Goal: Task Accomplishment & Management: Complete application form

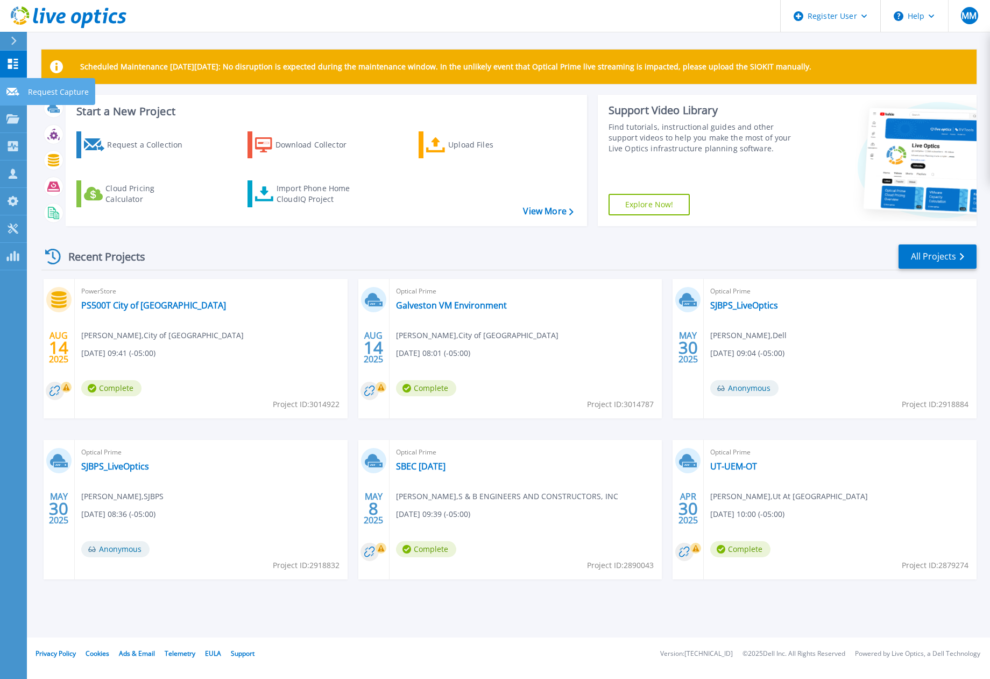
click at [13, 93] on icon at bounding box center [12, 92] width 13 height 8
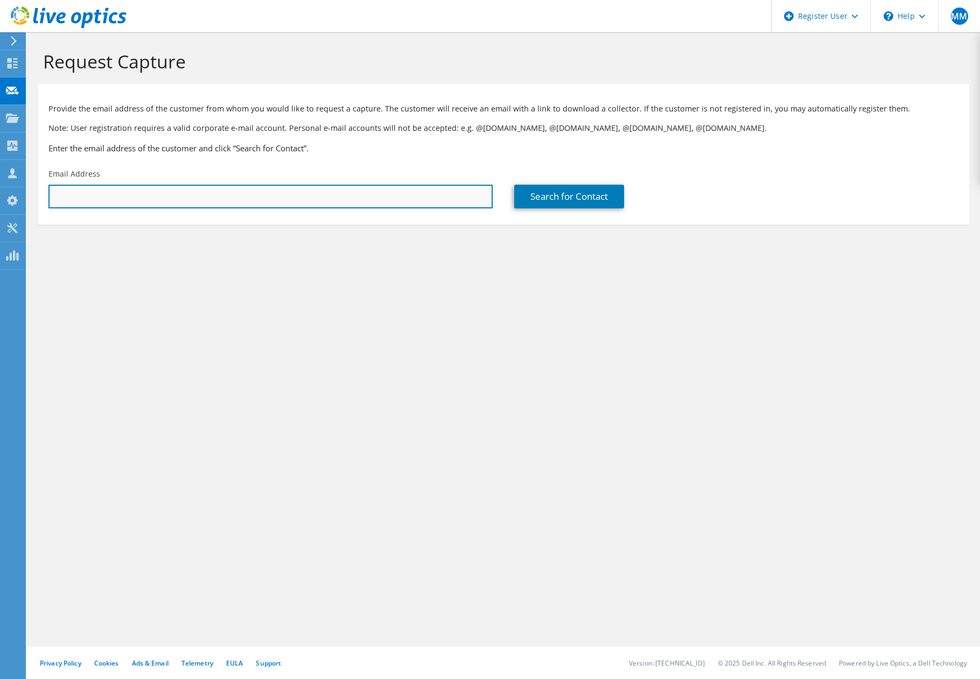
click at [236, 197] on input "text" at bounding box center [270, 197] width 444 height 24
paste input "jcrespo@swkey.org"
type input "jcrespo@swkey.org"
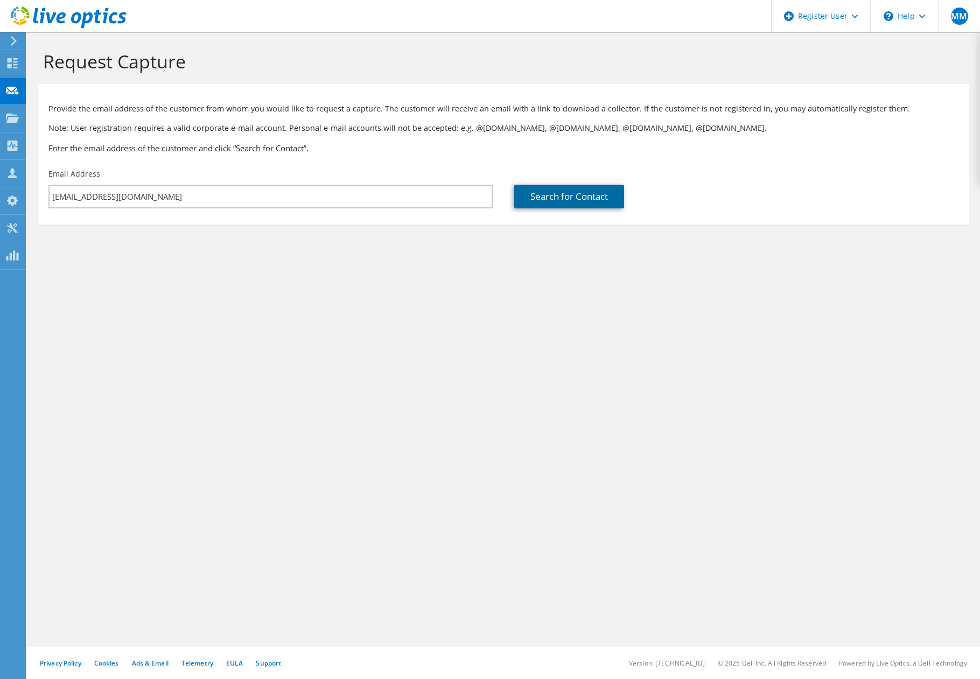
click at [576, 203] on link "Search for Contact" at bounding box center [569, 197] width 110 height 24
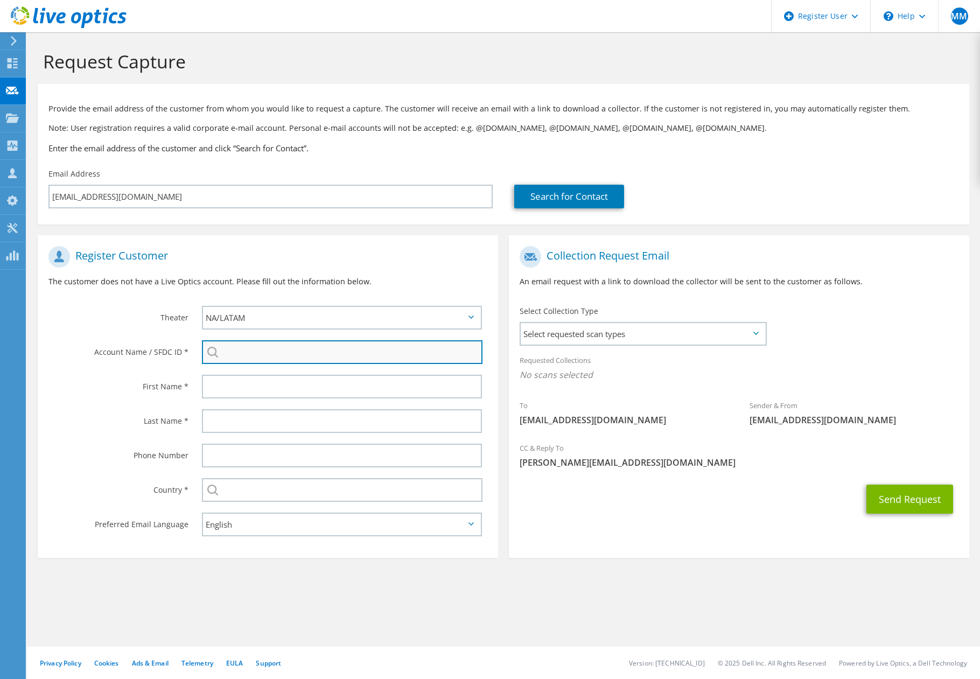
click at [301, 362] on input "search" at bounding box center [342, 352] width 280 height 24
click at [310, 366] on li "SOUTHWEST KEY PROGRAM, INC : 2224803236" at bounding box center [278, 359] width 152 height 13
type input "SOUTHWEST KEY PROGRAM, INC : 2224803236"
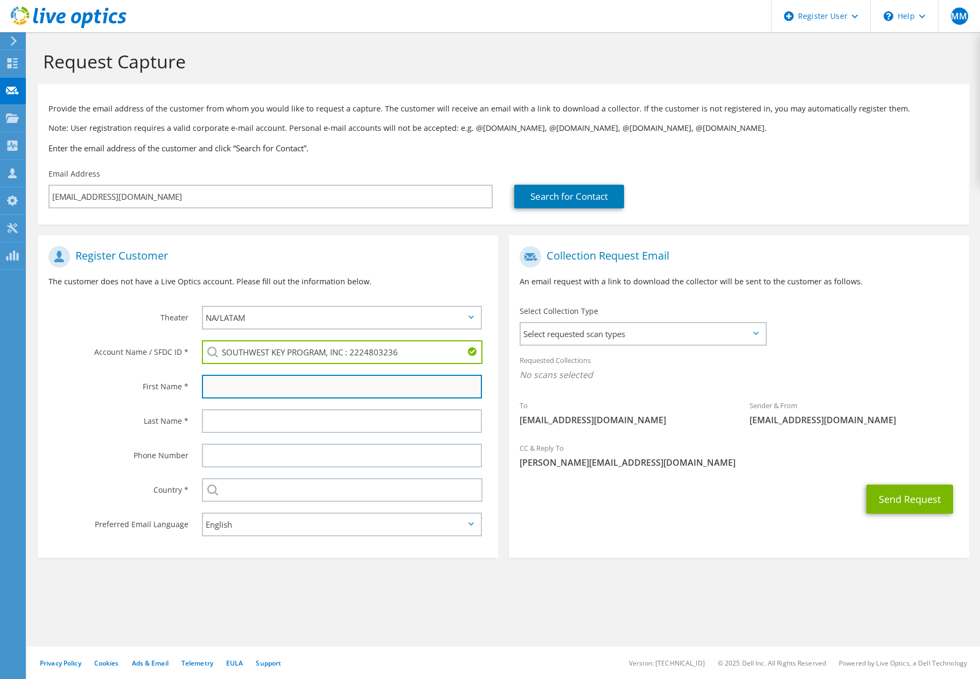
click at [296, 376] on input "text" at bounding box center [342, 387] width 280 height 24
type input "[PERSON_NAME]"
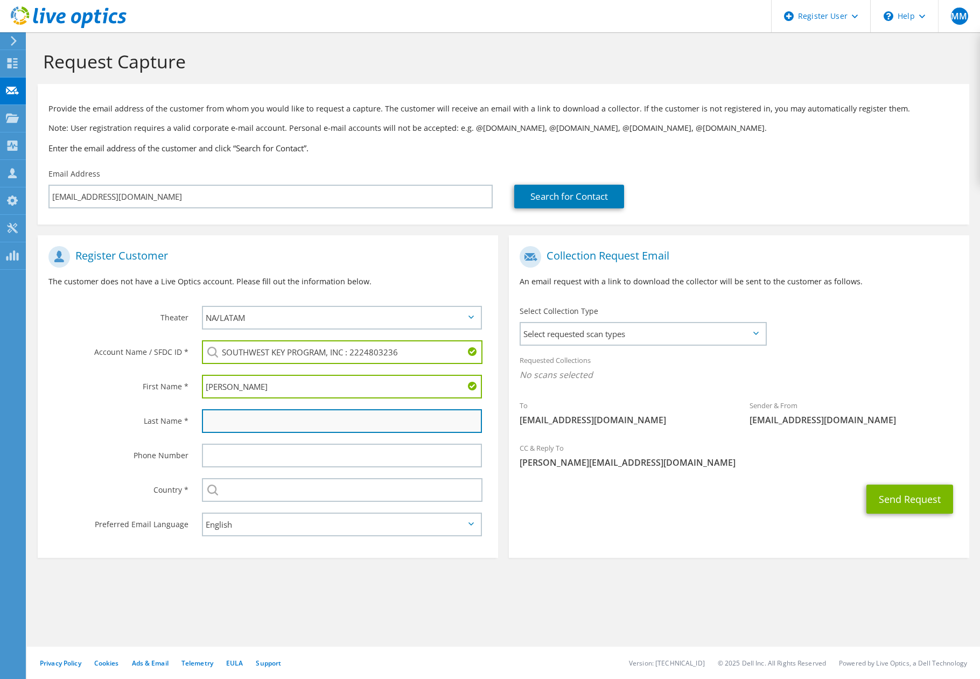
click at [275, 426] on input "text" at bounding box center [342, 421] width 280 height 24
type input "[PERSON_NAME]"
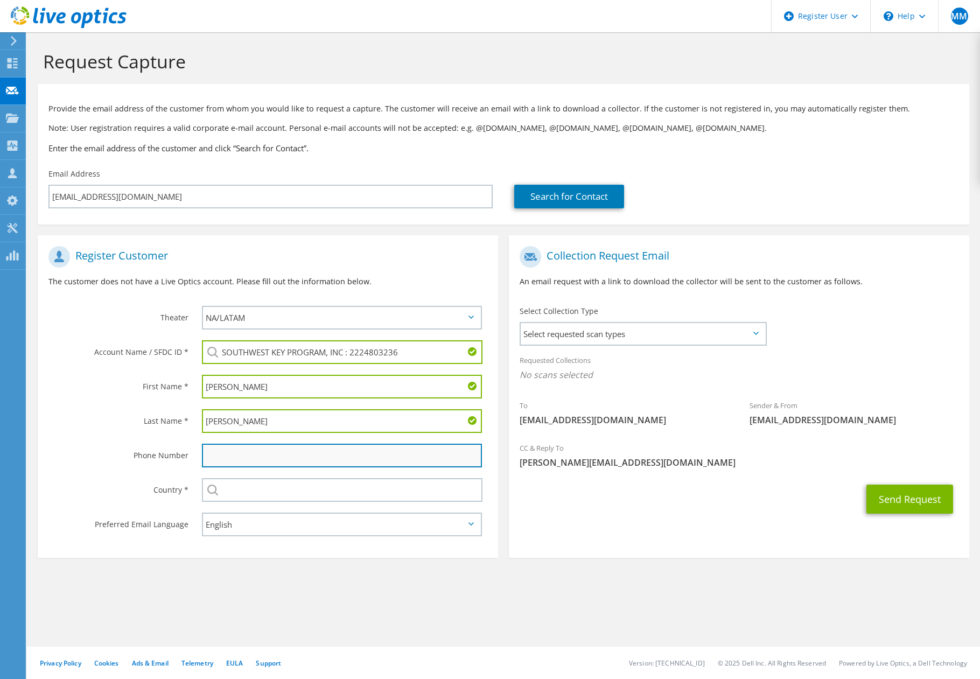
click at [248, 444] on input "text" at bounding box center [342, 456] width 280 height 24
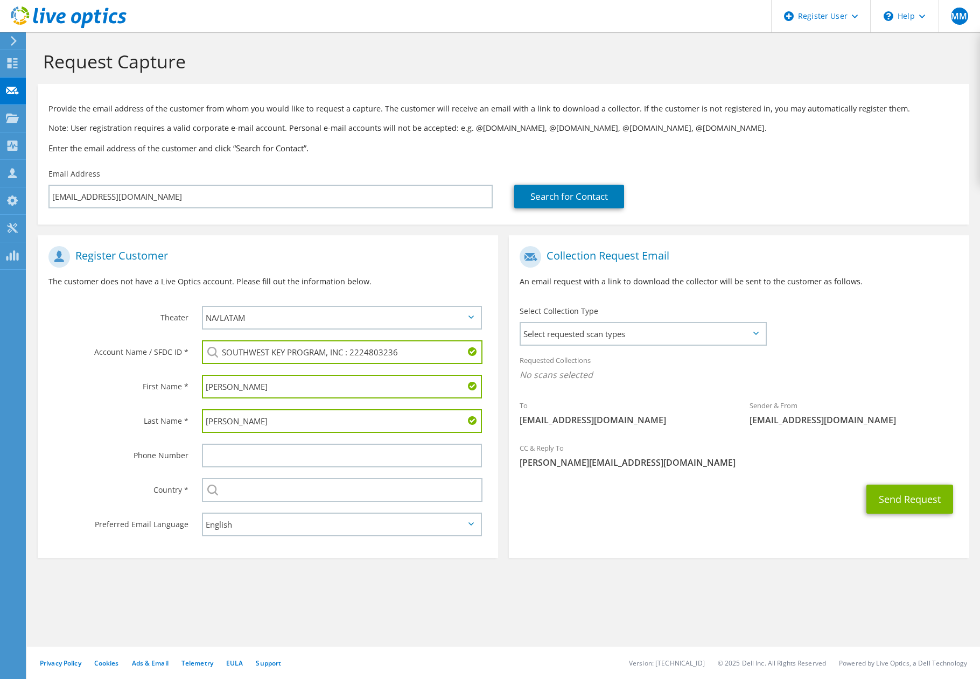
click at [129, 483] on label "Country *" at bounding box center [118, 486] width 140 height 17
click at [257, 489] on input "text" at bounding box center [342, 490] width 280 height 24
type input "[GEOGRAPHIC_DATA]"
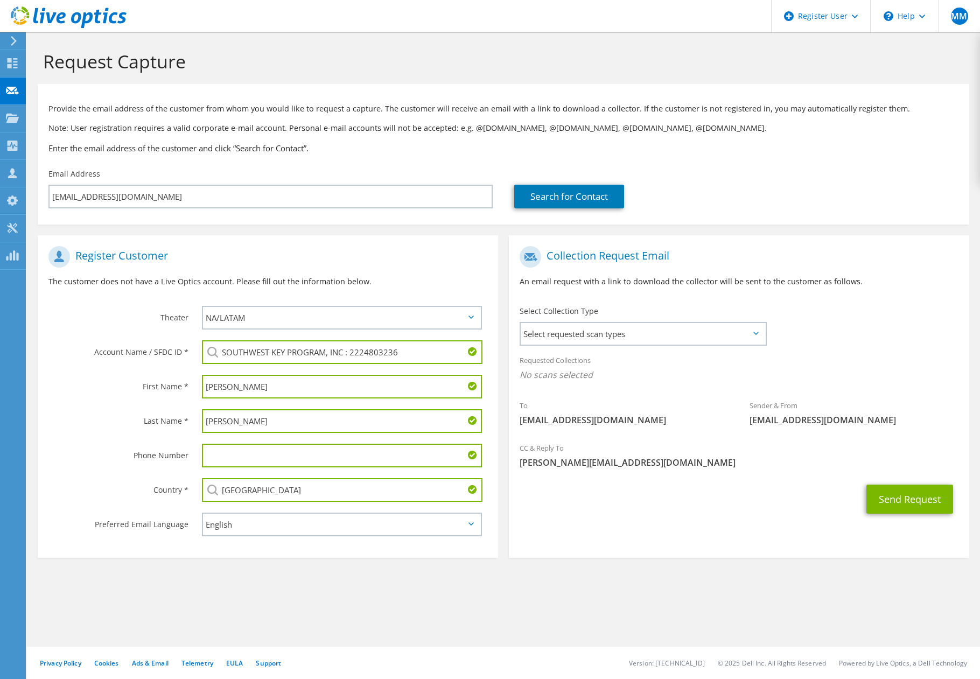
click at [452, 596] on section "Request Capture Provide the email address of the customer from whom you would l…" at bounding box center [503, 321] width 953 height 579
click at [627, 328] on span "Select requested scan types" at bounding box center [643, 334] width 244 height 22
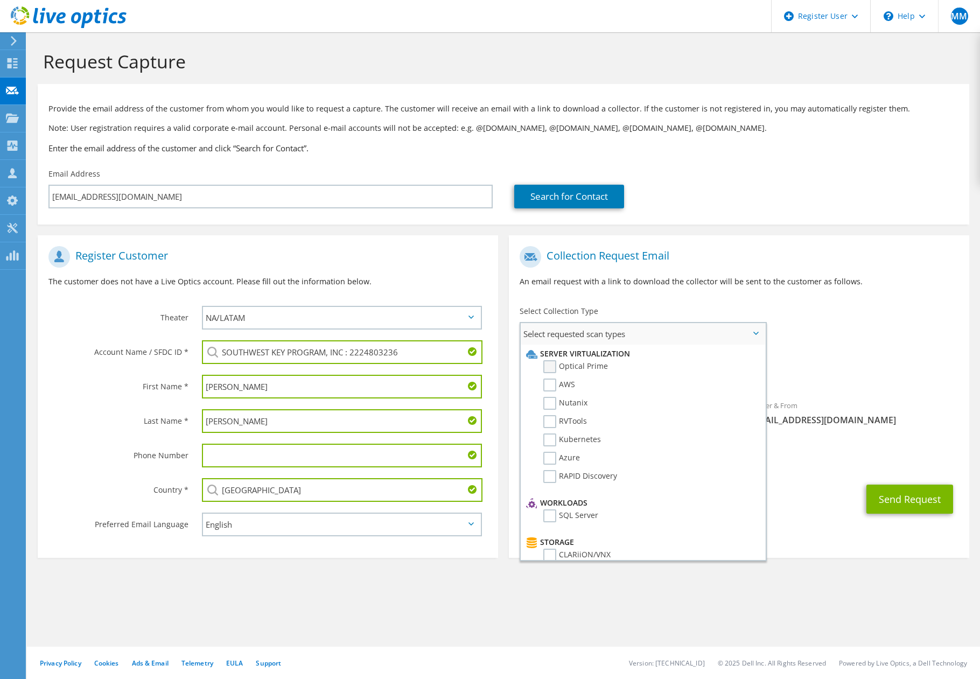
click at [589, 367] on label "Optical Prime" at bounding box center [575, 366] width 65 height 13
click at [0, 0] on input "Optical Prime" at bounding box center [0, 0] width 0 height 0
click at [849, 342] on div "To jcrespo@swkey.org Sender & From liveoptics@liveoptics.com" at bounding box center [739, 340] width 460 height 199
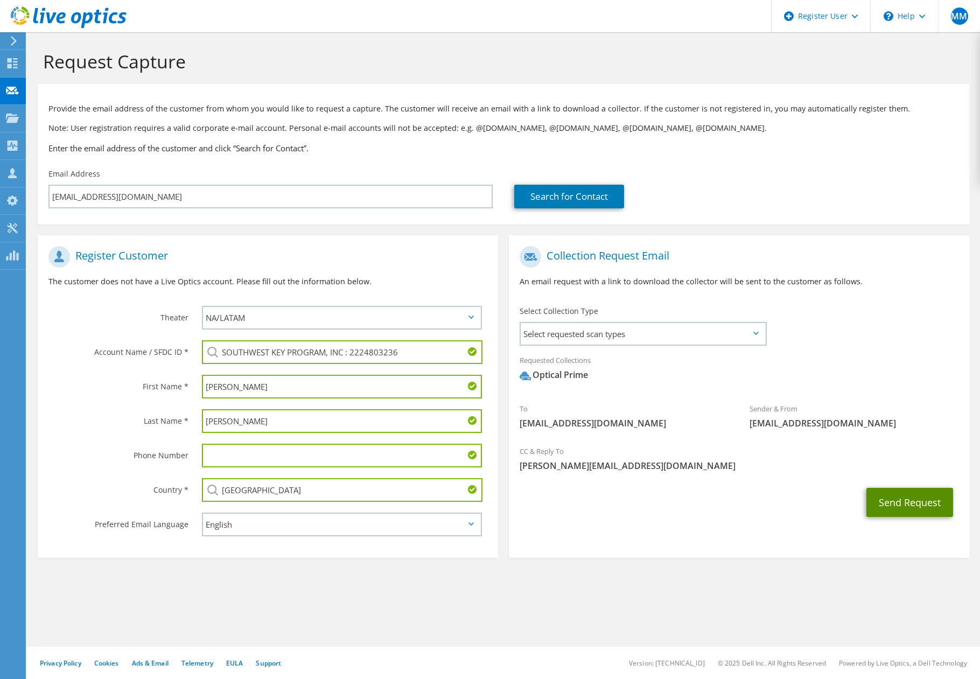
click at [901, 505] on button "Send Request" at bounding box center [909, 502] width 87 height 29
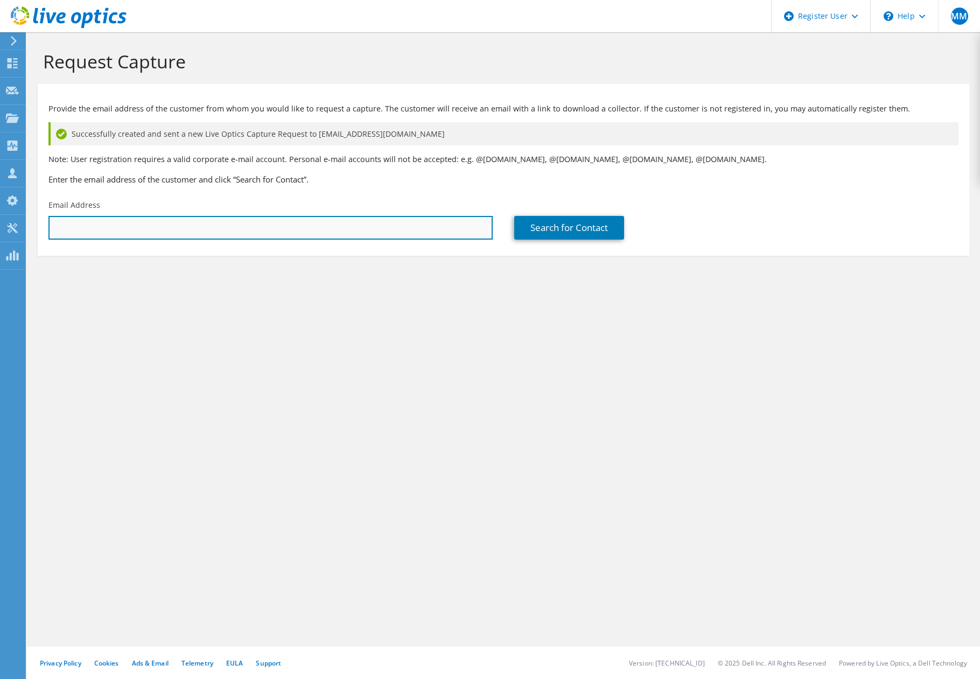
click at [269, 228] on input "text" at bounding box center [270, 228] width 444 height 24
click at [287, 229] on input "text" at bounding box center [270, 228] width 444 height 24
paste input "[EMAIL_ADDRESS][DOMAIN_NAME]"
type input "[EMAIL_ADDRESS][DOMAIN_NAME]"
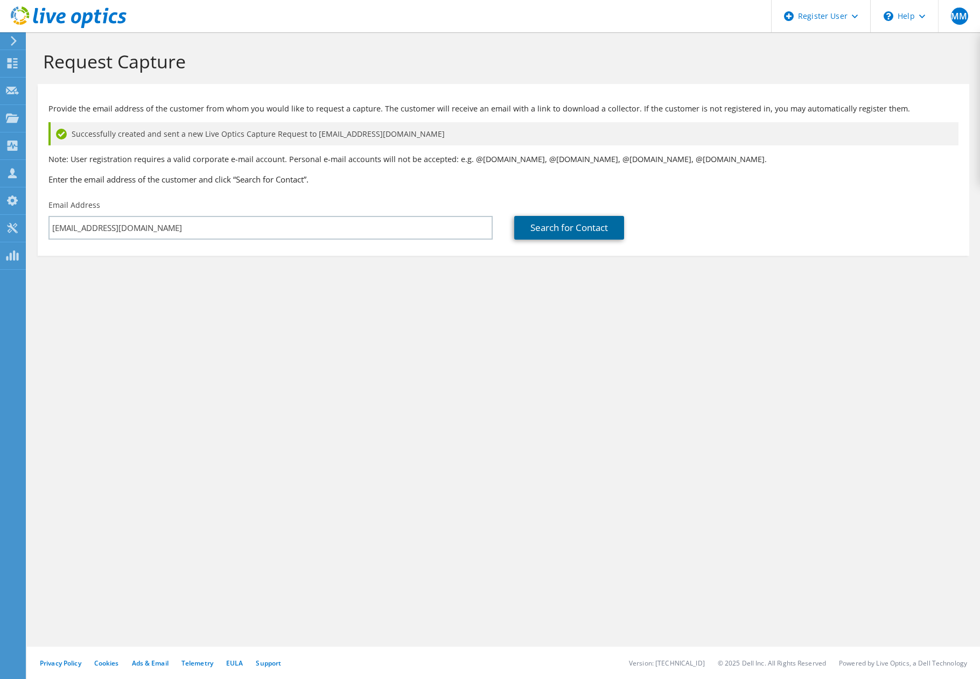
click at [560, 231] on link "Search for Contact" at bounding box center [569, 228] width 110 height 24
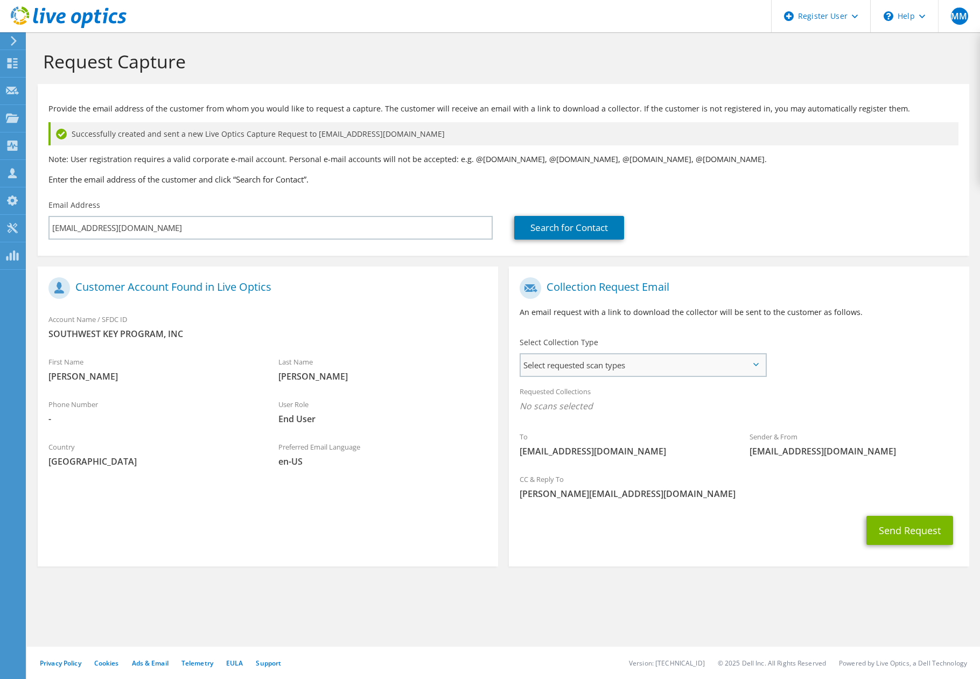
click at [658, 365] on span "Select requested scan types" at bounding box center [643, 365] width 244 height 22
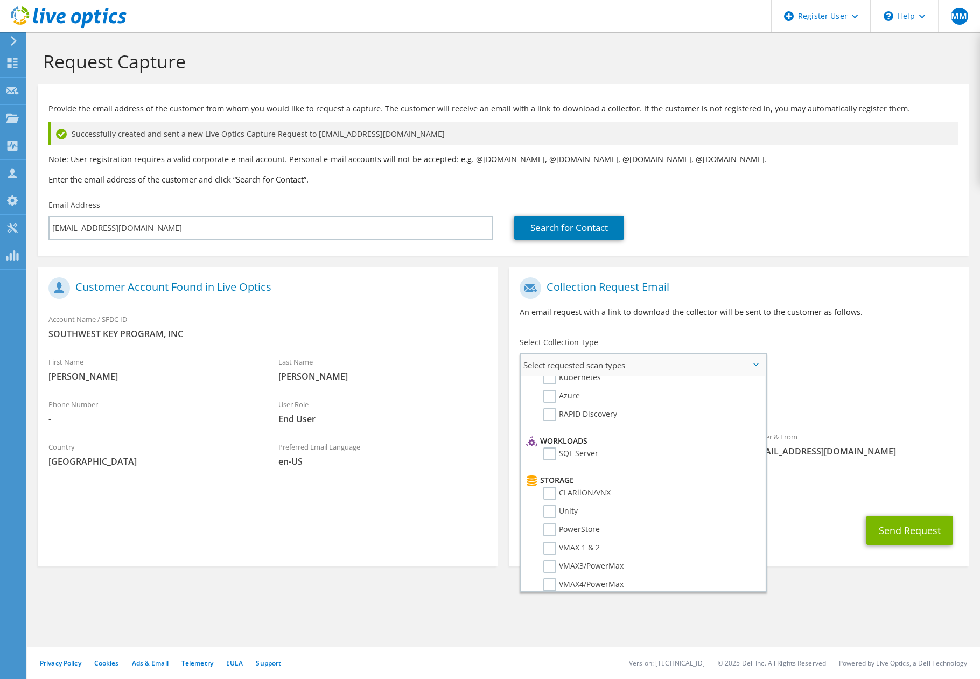
scroll to position [22, 0]
click at [564, 461] on label "Azure" at bounding box center [561, 467] width 37 height 13
click at [0, 0] on input "Azure" at bounding box center [0, 0] width 0 height 0
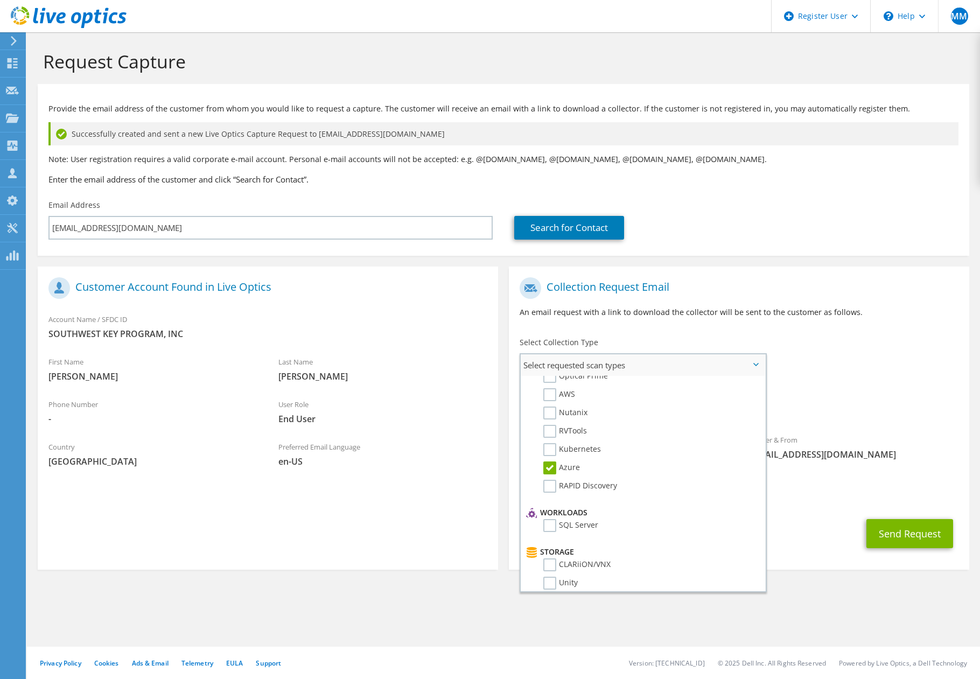
scroll to position [0, 0]
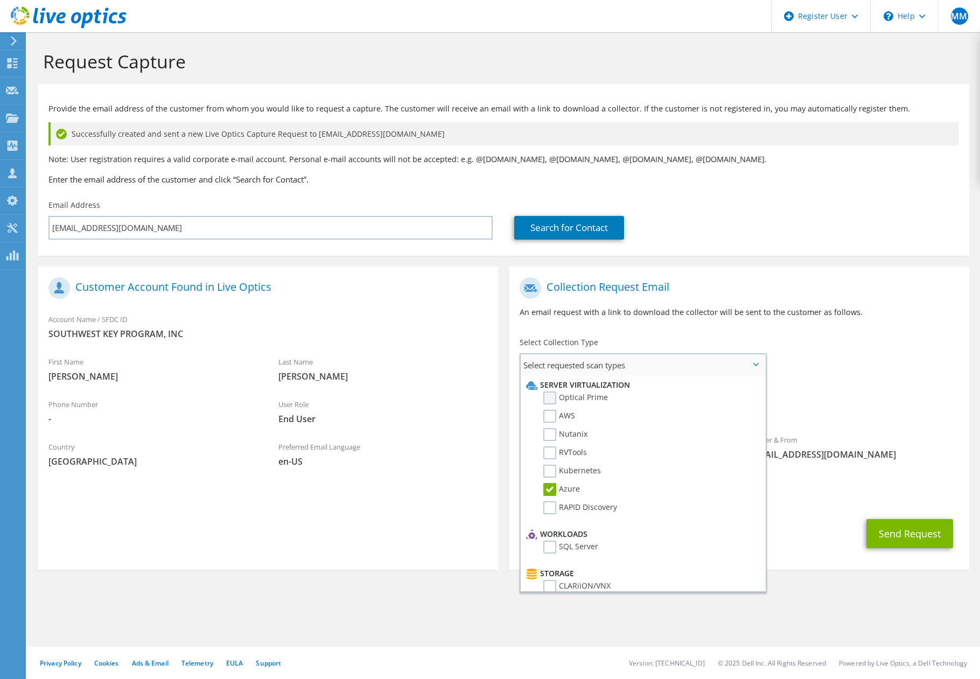
click at [580, 398] on label "Optical Prime" at bounding box center [575, 397] width 65 height 13
click at [0, 0] on input "Optical Prime" at bounding box center [0, 0] width 0 height 0
click at [931, 536] on button "Send Request" at bounding box center [909, 533] width 87 height 29
